Goal: Information Seeking & Learning: Learn about a topic

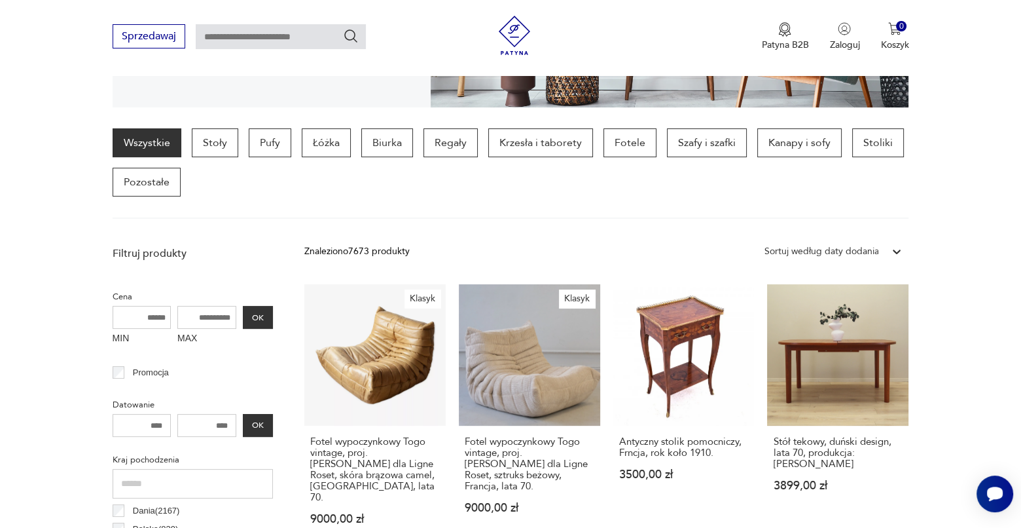
scroll to position [346, 0]
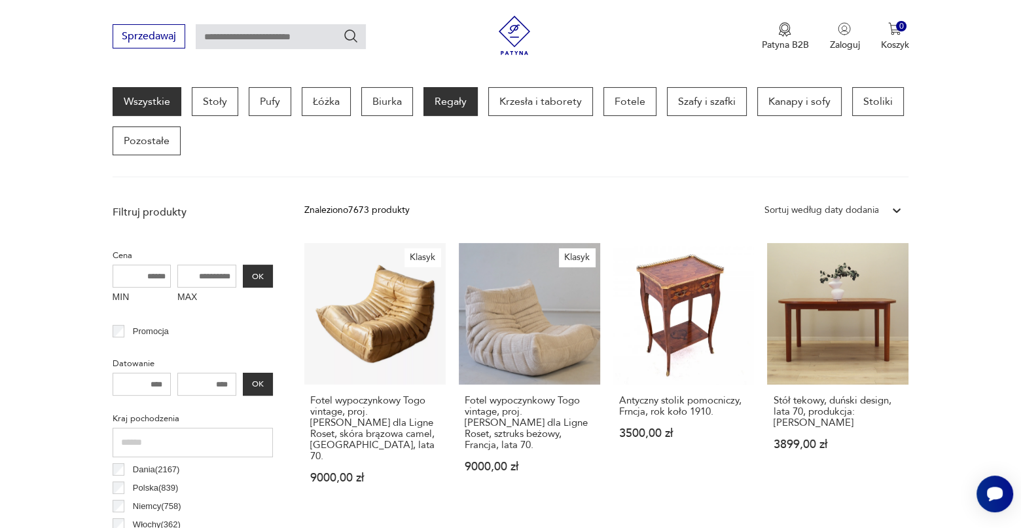
click at [449, 97] on p "Regały" at bounding box center [451, 101] width 54 height 29
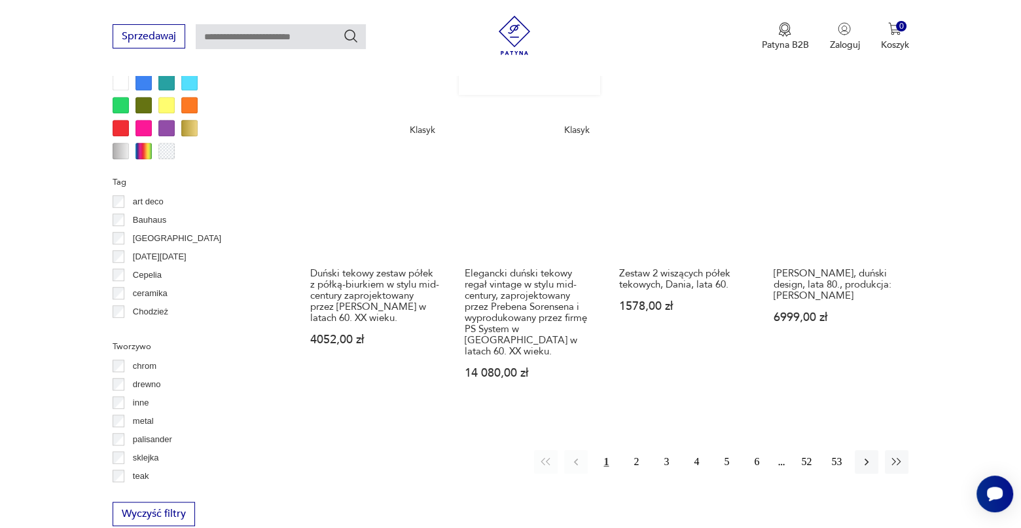
scroll to position [1394, 0]
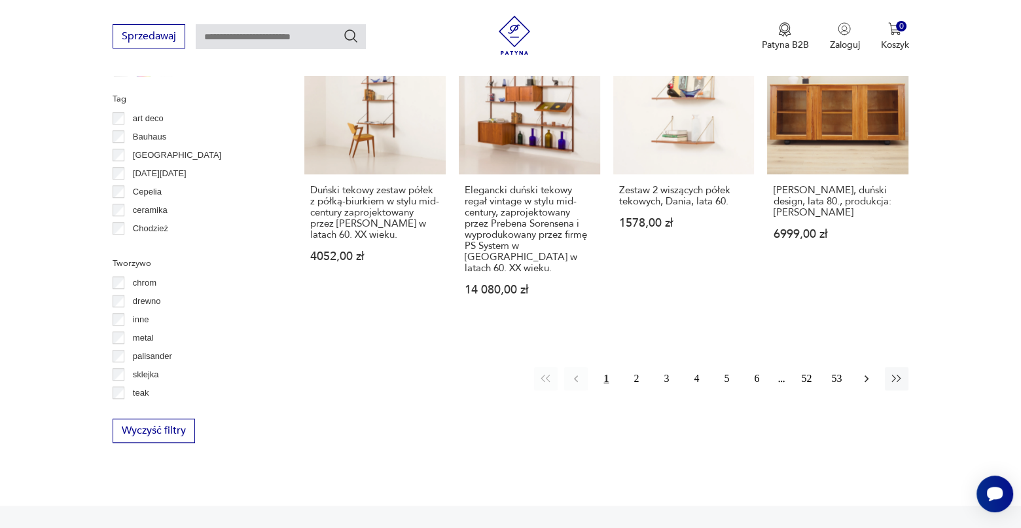
click at [863, 372] on icon "button" at bounding box center [866, 378] width 13 height 13
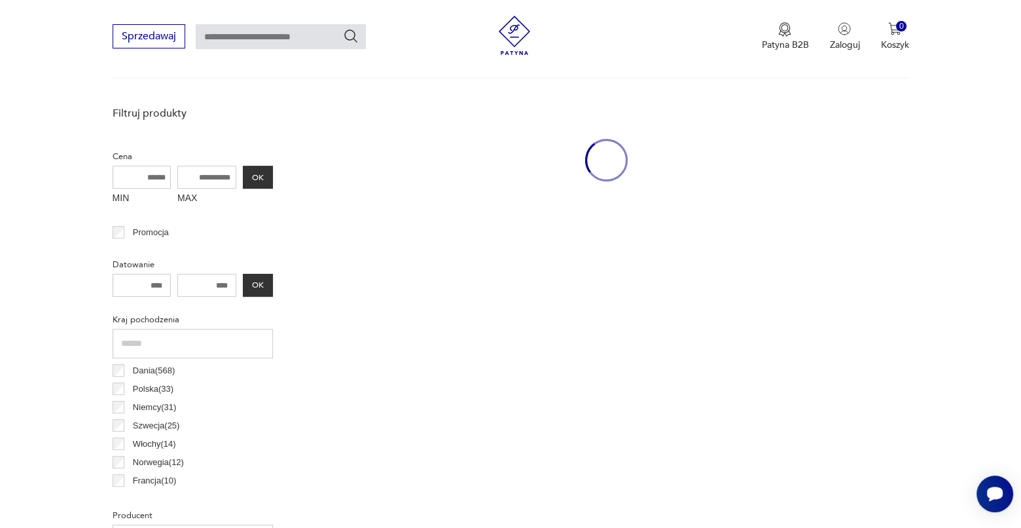
scroll to position [347, 0]
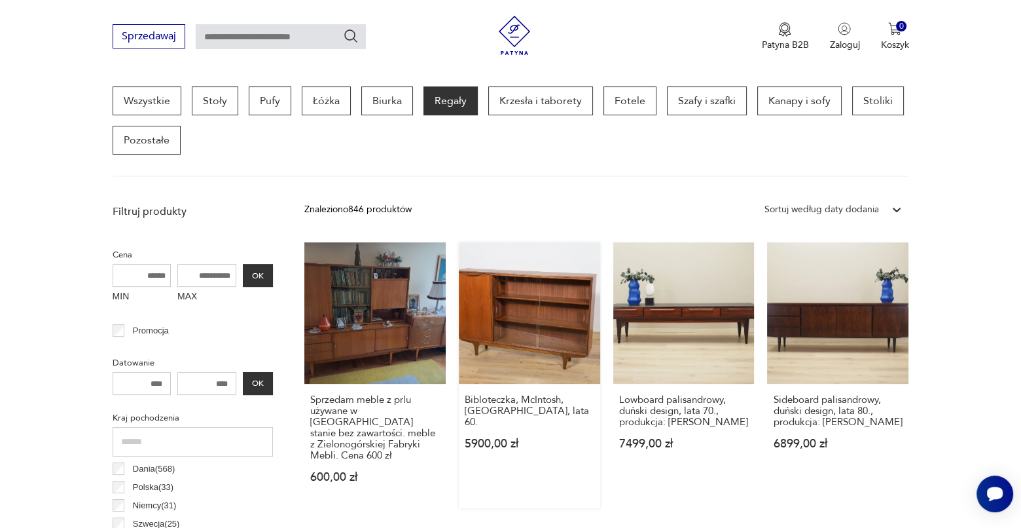
click at [513, 342] on link "Bibloteczka, McIntosh, [GEOGRAPHIC_DATA], lata 60. 5900,00 zł" at bounding box center [529, 375] width 141 height 266
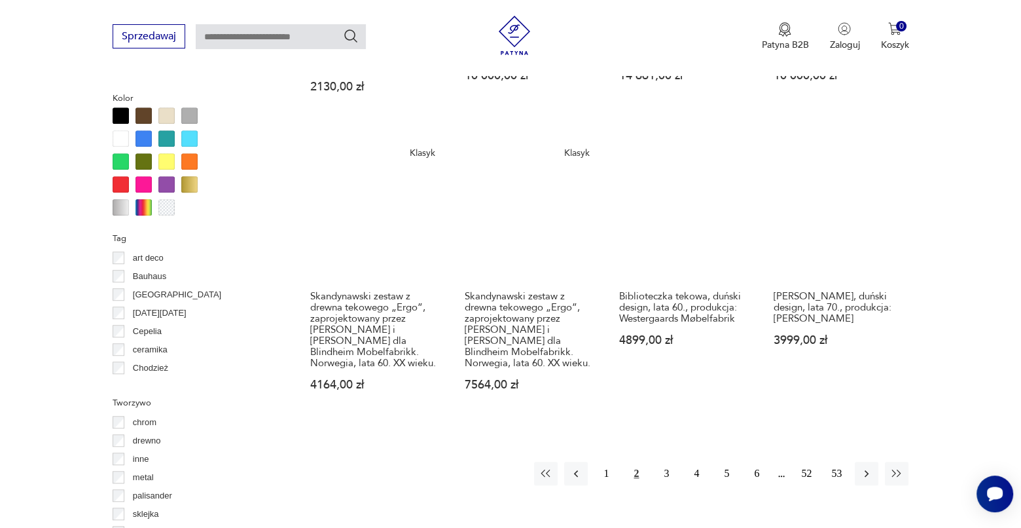
scroll to position [1263, 0]
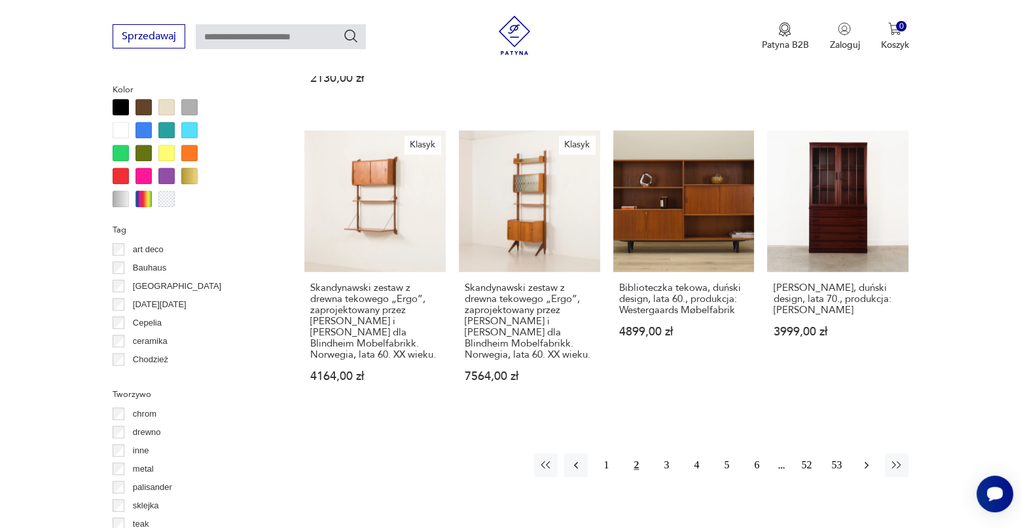
click at [867, 462] on icon "button" at bounding box center [867, 465] width 4 height 7
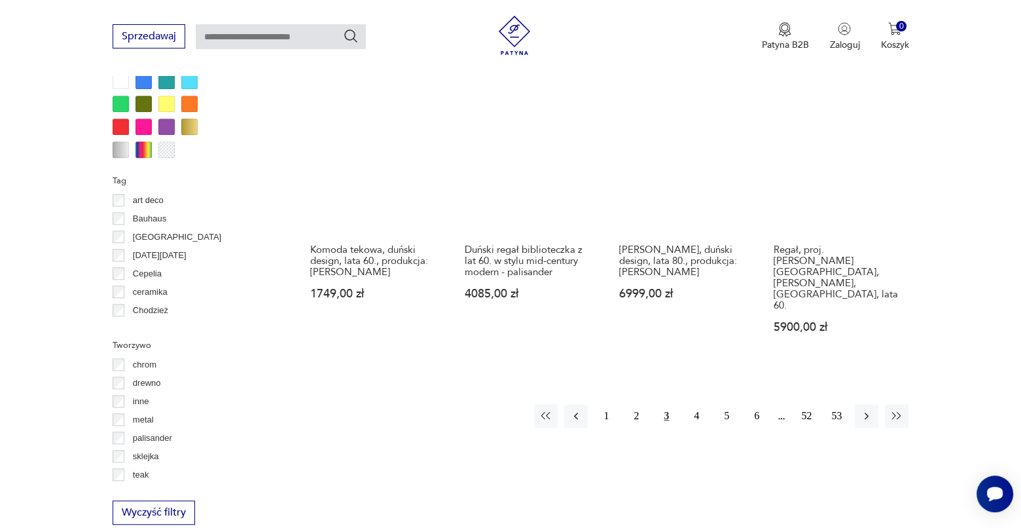
scroll to position [1329, 0]
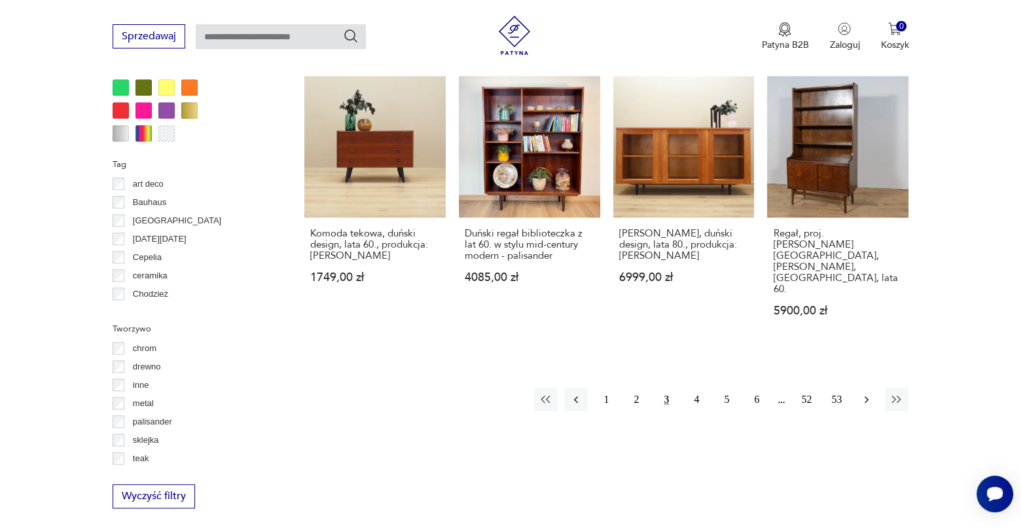
click at [863, 393] on icon "button" at bounding box center [866, 399] width 13 height 13
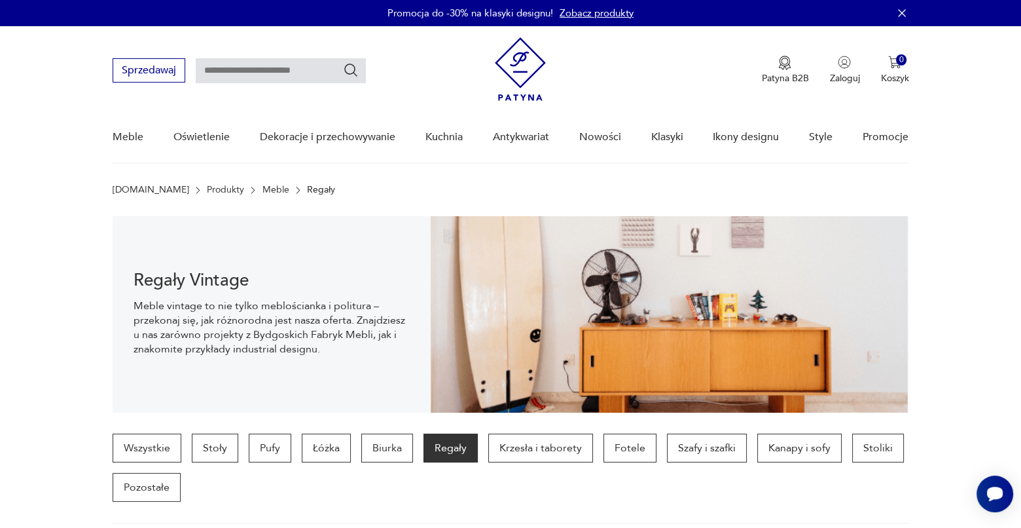
click at [520, 61] on img at bounding box center [520, 68] width 51 height 63
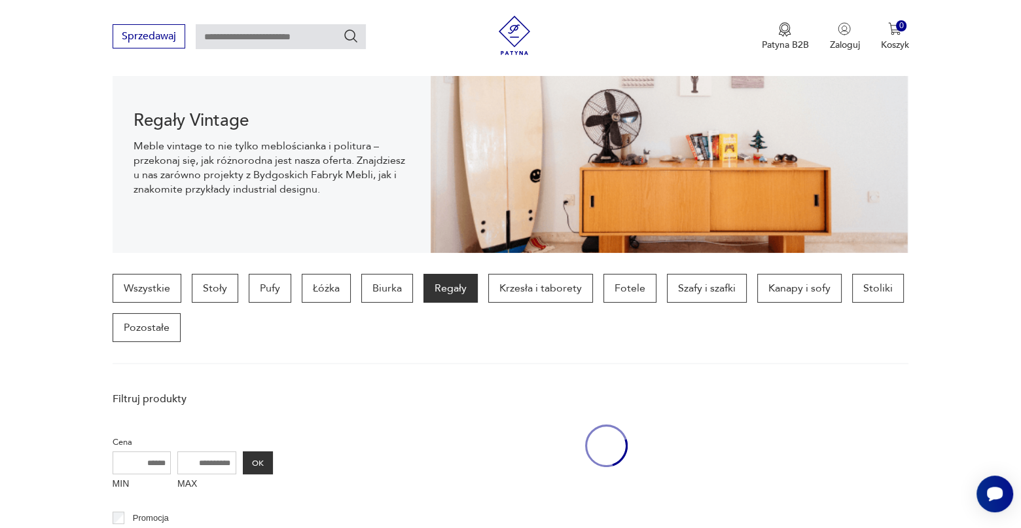
scroll to position [1263, 0]
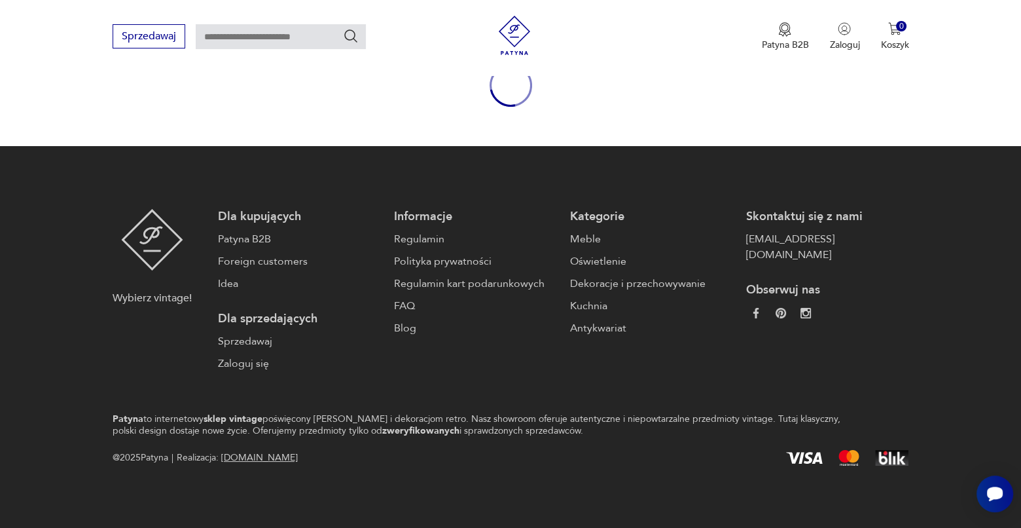
scroll to position [1263, 0]
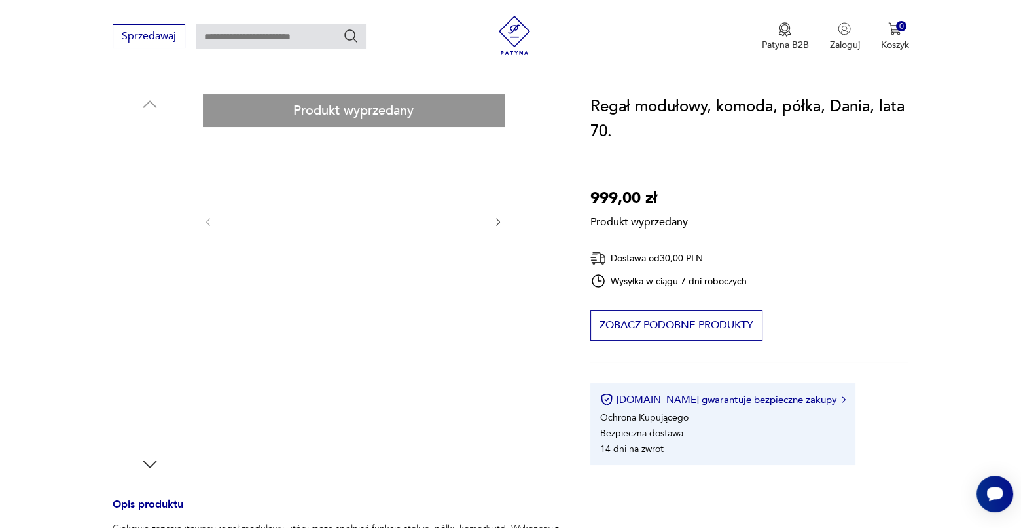
scroll to position [131, 0]
